Goal: Find specific page/section: Find specific page/section

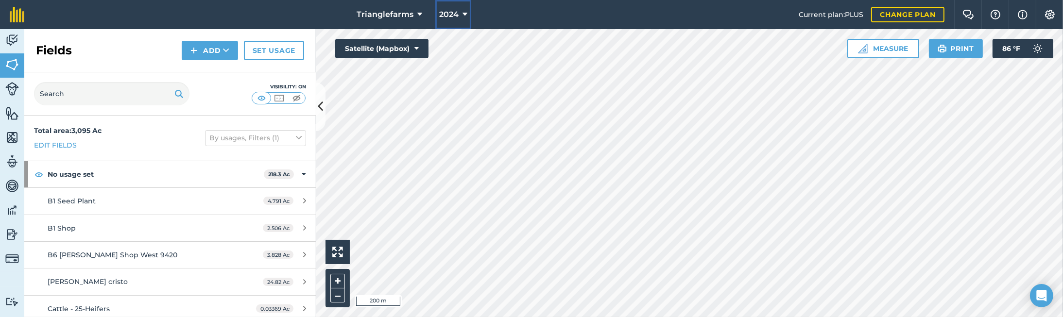
click at [459, 12] on button "2024" at bounding box center [453, 14] width 36 height 29
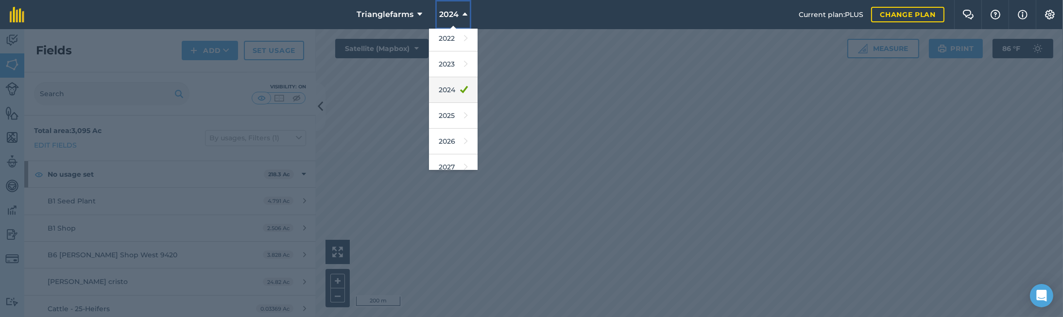
scroll to position [88, 0]
click at [448, 80] on link "2022" at bounding box center [453, 83] width 49 height 26
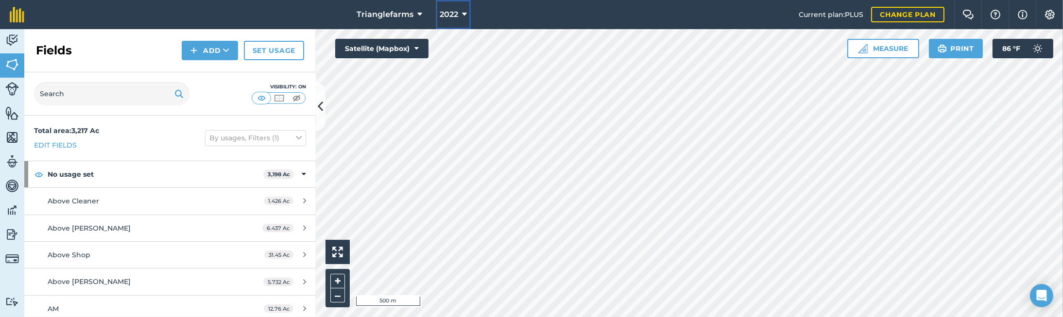
click at [451, 18] on span "2022" at bounding box center [449, 15] width 18 height 12
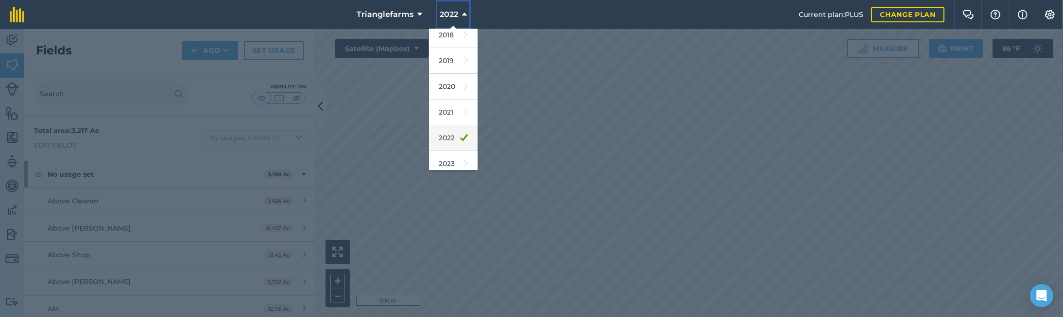
scroll to position [44, 0]
click at [445, 148] on link "2023" at bounding box center [453, 153] width 49 height 26
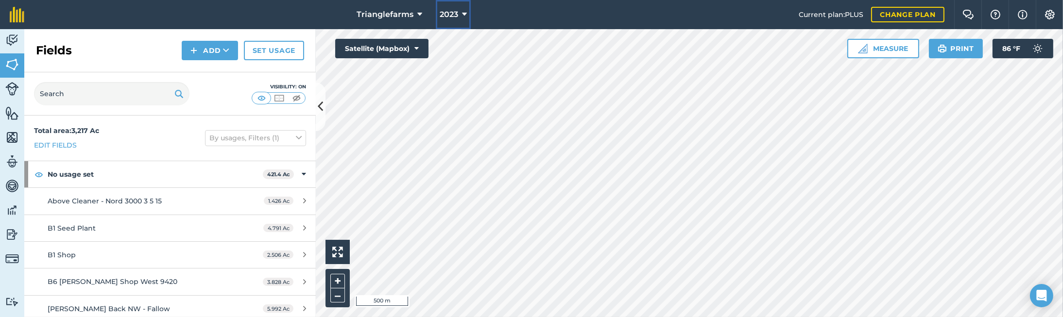
click at [463, 18] on icon at bounding box center [464, 15] width 5 height 12
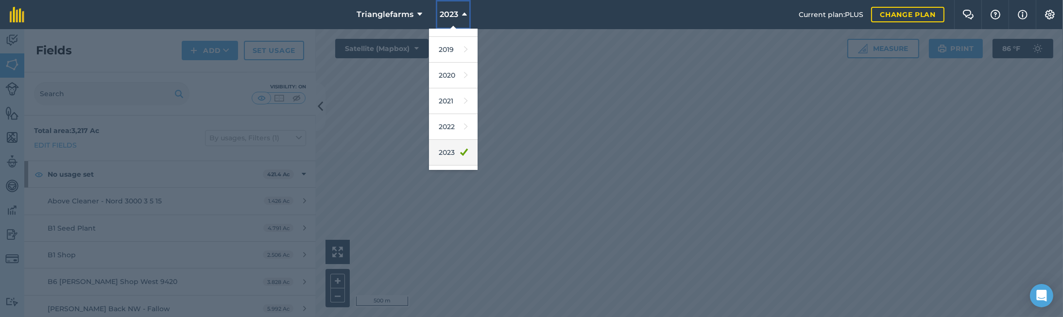
scroll to position [88, 0]
click at [449, 136] on link "2024" at bounding box center [453, 134] width 49 height 26
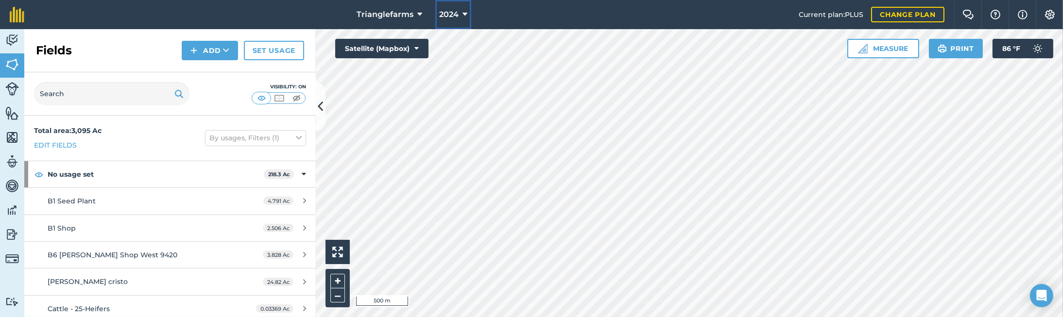
click at [455, 19] on span "2024" at bounding box center [448, 15] width 19 height 12
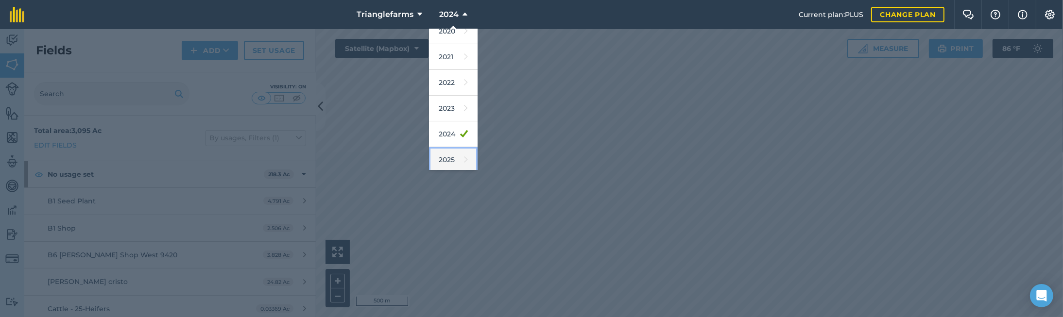
click at [446, 160] on link "2025" at bounding box center [453, 160] width 49 height 26
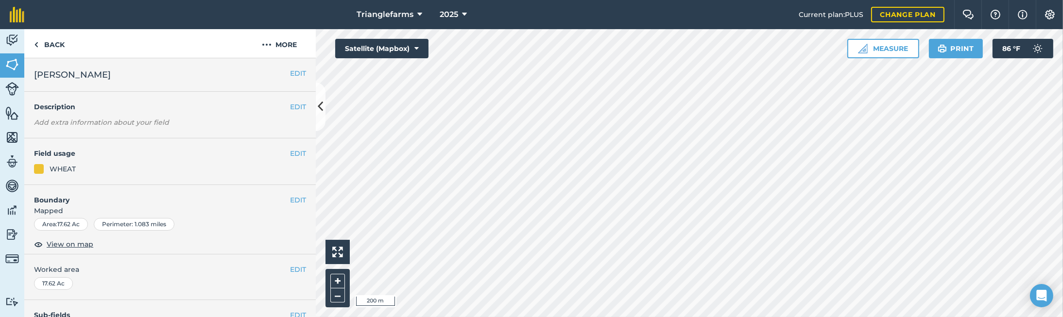
scroll to position [132, 0]
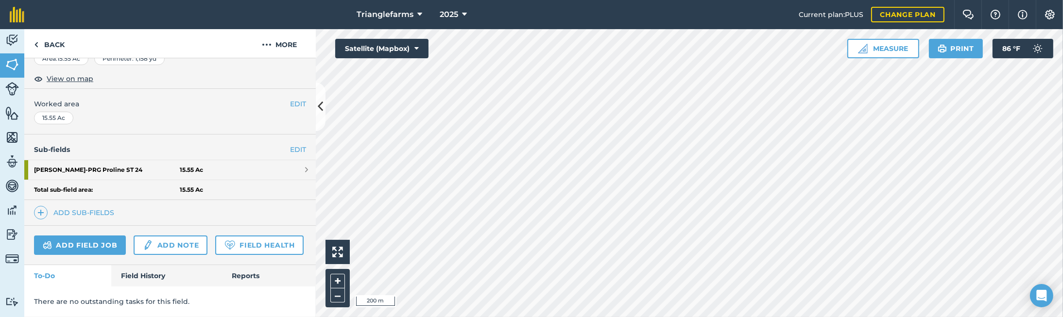
scroll to position [192, 0]
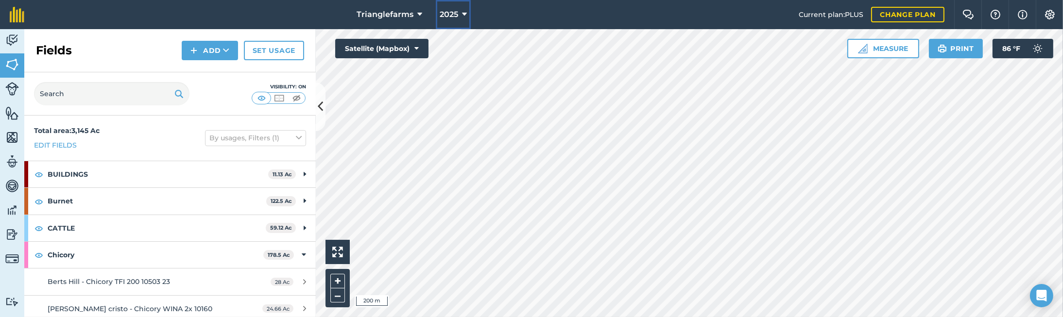
click at [446, 1] on button "2025" at bounding box center [453, 14] width 35 height 29
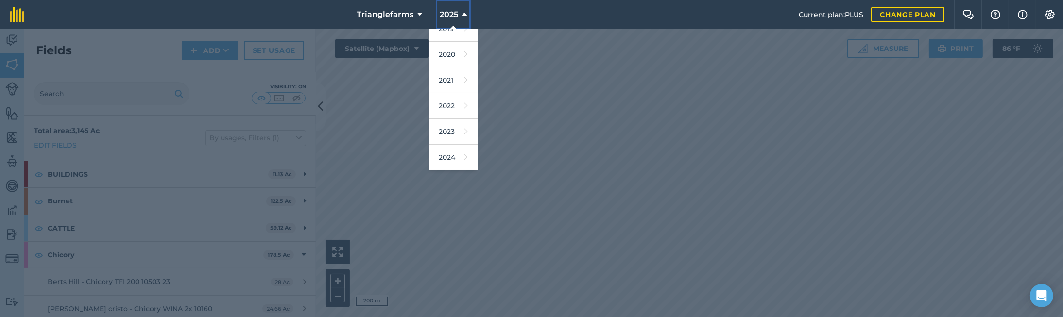
scroll to position [132, 0]
click at [451, 146] on link "2026" at bounding box center [453, 142] width 49 height 26
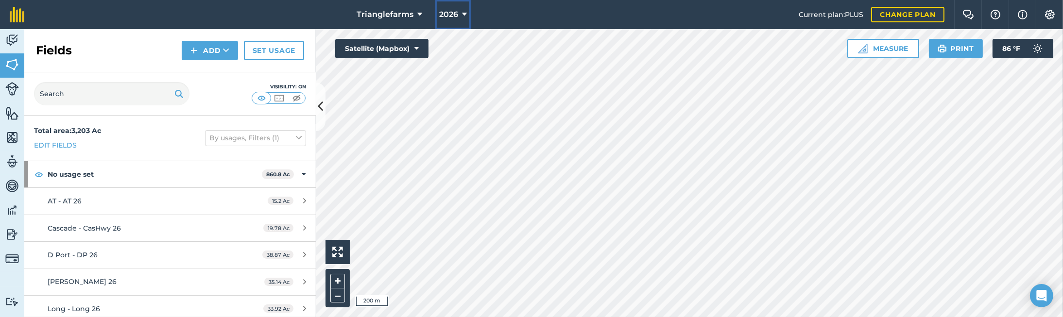
click at [448, 10] on span "2026" at bounding box center [448, 15] width 19 height 12
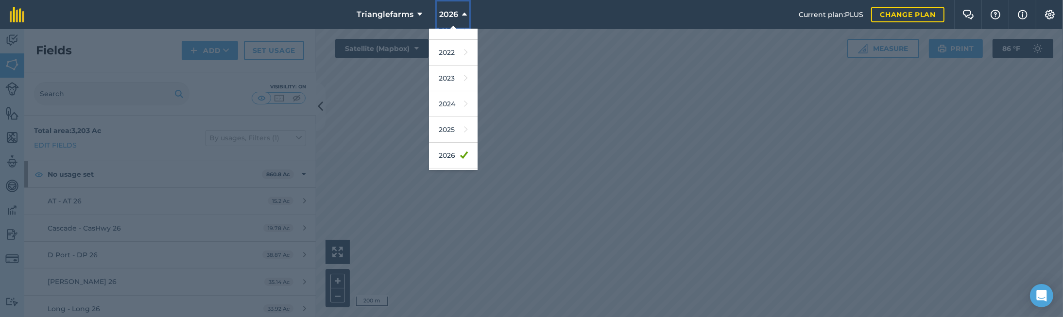
scroll to position [132, 0]
click at [445, 85] on link "2024" at bounding box center [453, 90] width 49 height 26
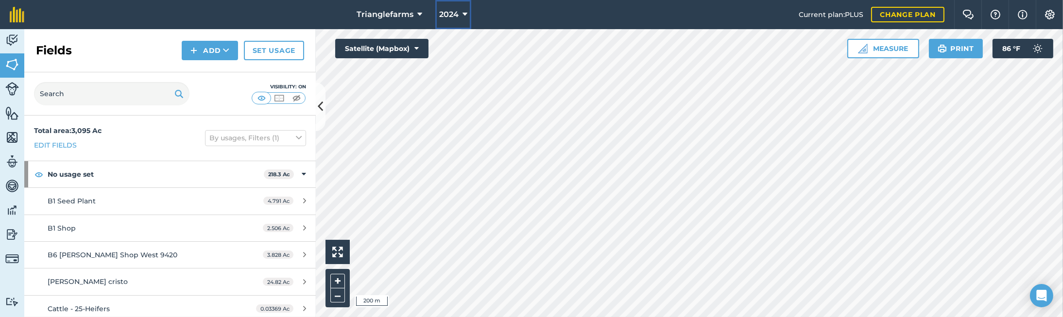
click at [458, 10] on button "2024" at bounding box center [453, 14] width 36 height 29
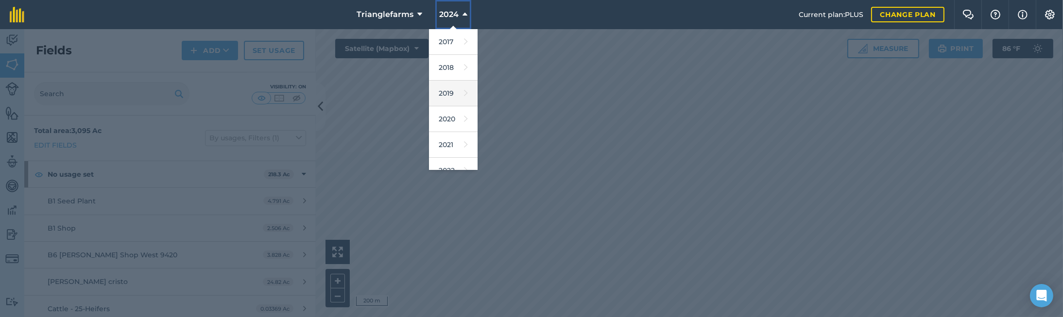
scroll to position [44, 0]
click at [446, 154] on link "2023" at bounding box center [453, 153] width 49 height 26
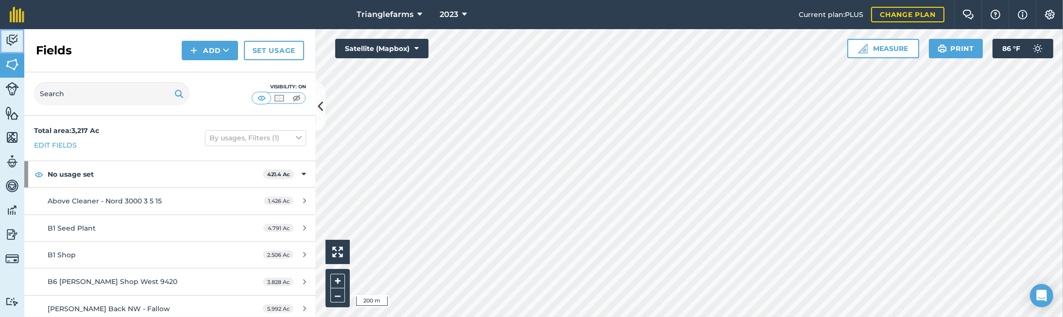
click at [10, 36] on img at bounding box center [12, 40] width 14 height 15
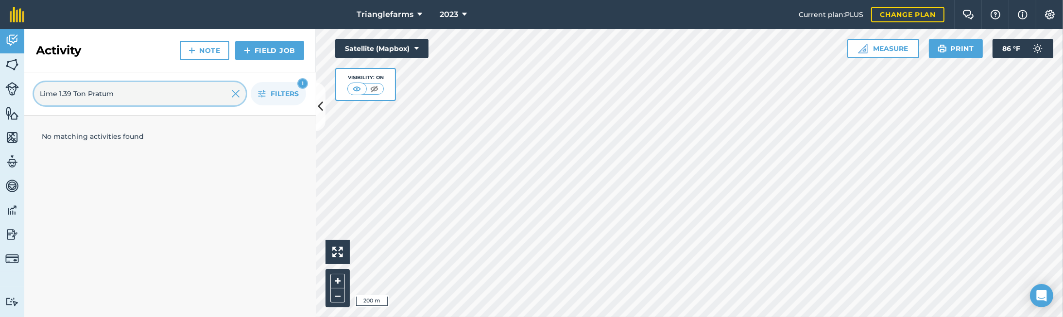
click at [89, 91] on input "Lime 1.39 Ton Pratum" at bounding box center [140, 93] width 212 height 23
paste input "2 t"
type input "Lime 2 ton Pratum"
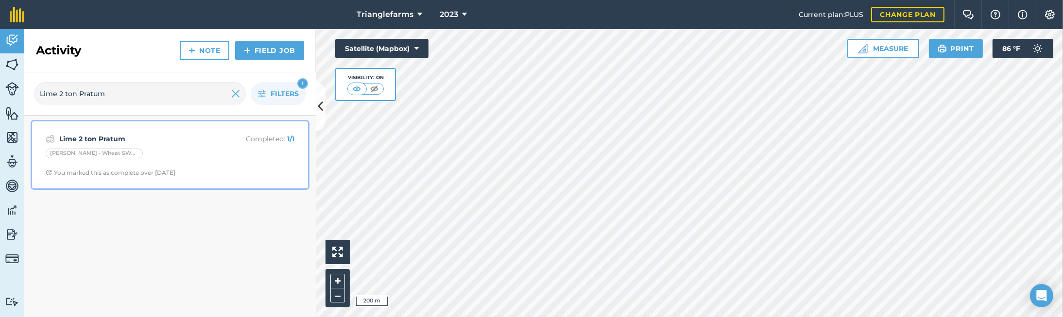
click at [177, 146] on div "Lime 2 ton Pratum Completed : 1 / 1 [PERSON_NAME] SWW Shine 21 You marked this …" at bounding box center [170, 154] width 264 height 55
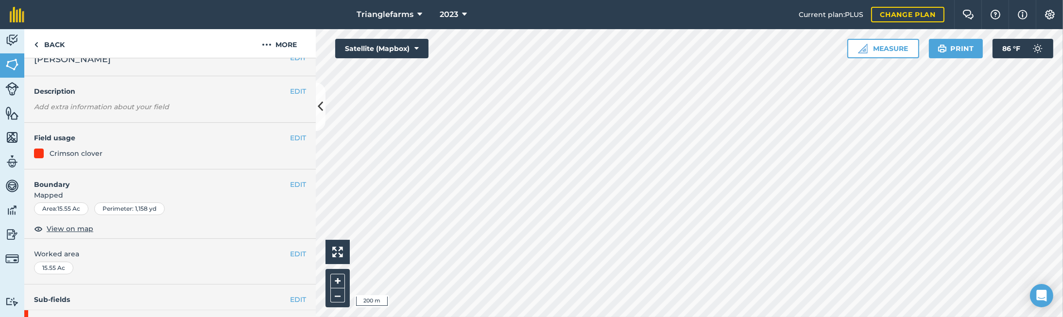
scroll to position [15, 0]
click at [51, 44] on link "Back" at bounding box center [49, 43] width 50 height 29
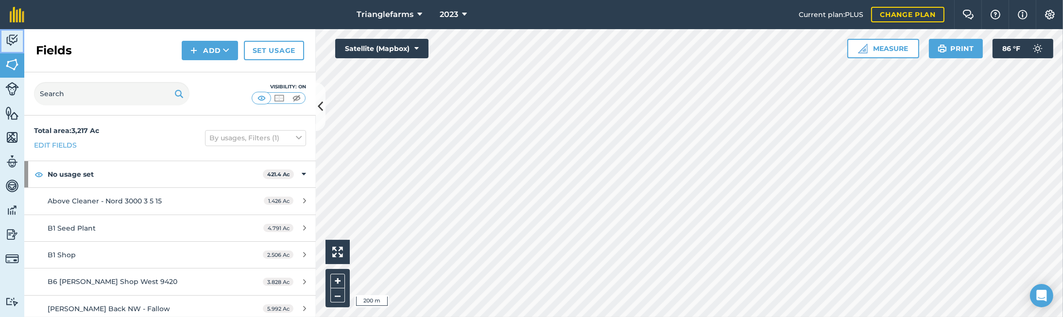
click at [9, 41] on img at bounding box center [12, 40] width 14 height 15
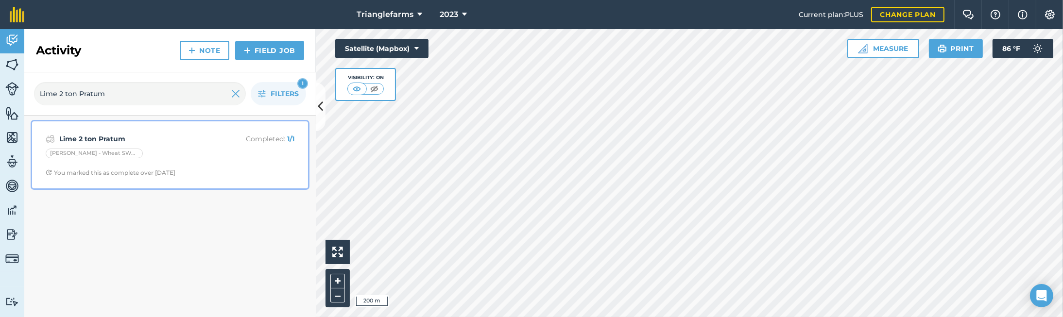
click at [159, 136] on strong "Lime 2 ton Pratum" at bounding box center [136, 139] width 154 height 11
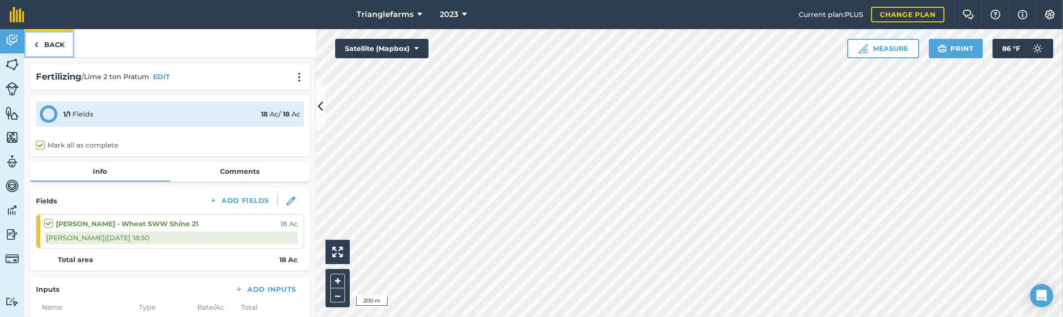
click at [38, 42] on link "Back" at bounding box center [49, 43] width 50 height 29
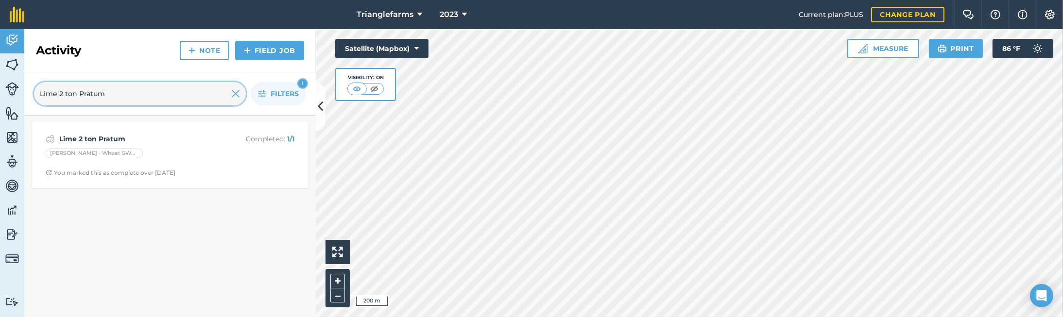
click at [129, 92] on input "Lime 2 ton Pratum" at bounding box center [140, 93] width 212 height 23
click at [128, 92] on input "Lime 2 ton Pratum" at bounding box center [140, 93] width 212 height 23
paste input "text"
type input "Lime Pratum"
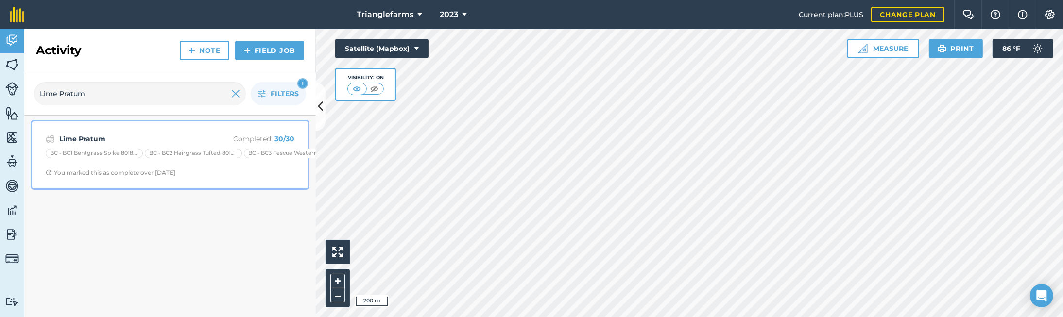
click at [122, 138] on strong "Lime Pratum" at bounding box center [136, 139] width 154 height 11
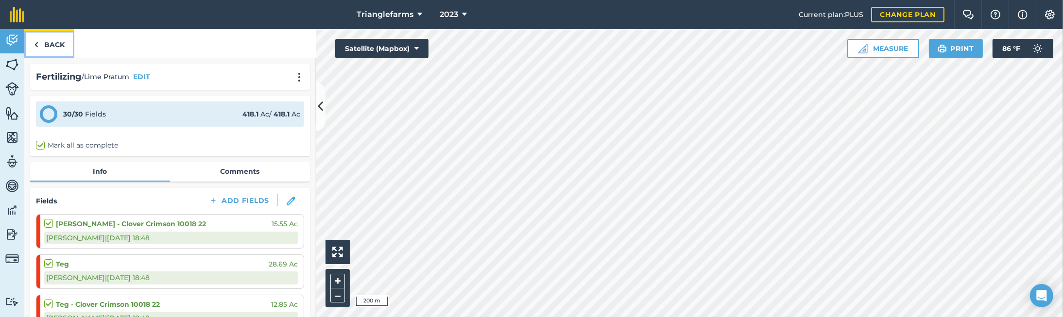
click at [52, 43] on link "Back" at bounding box center [49, 43] width 50 height 29
